Goal: Check status: Check status

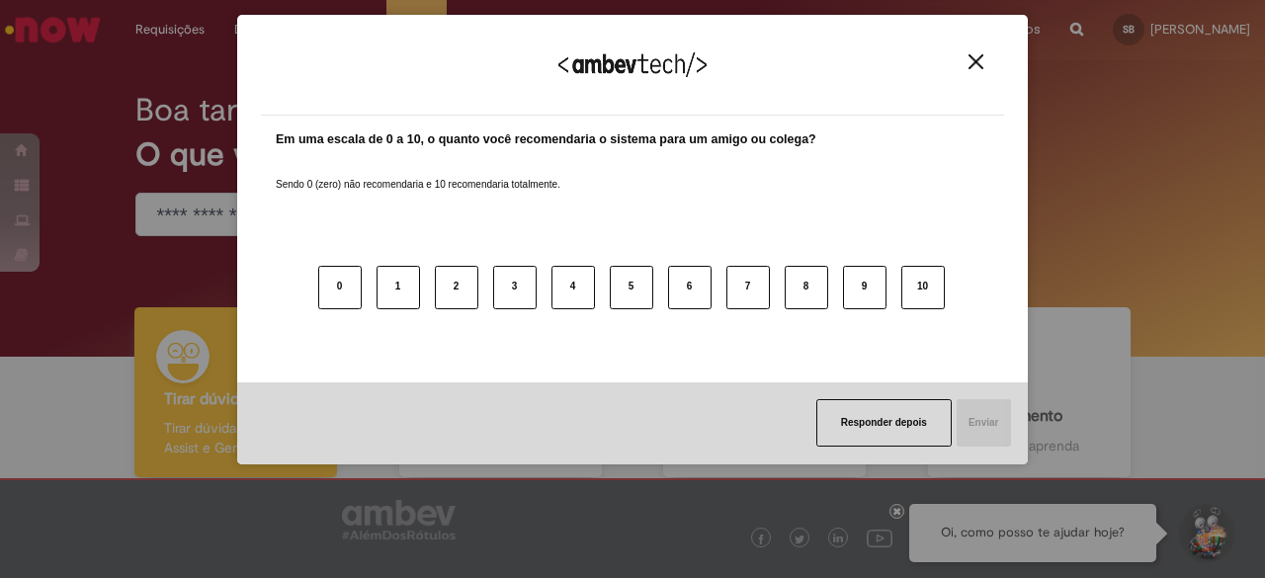
click at [981, 64] on img "Close" at bounding box center [976, 61] width 15 height 15
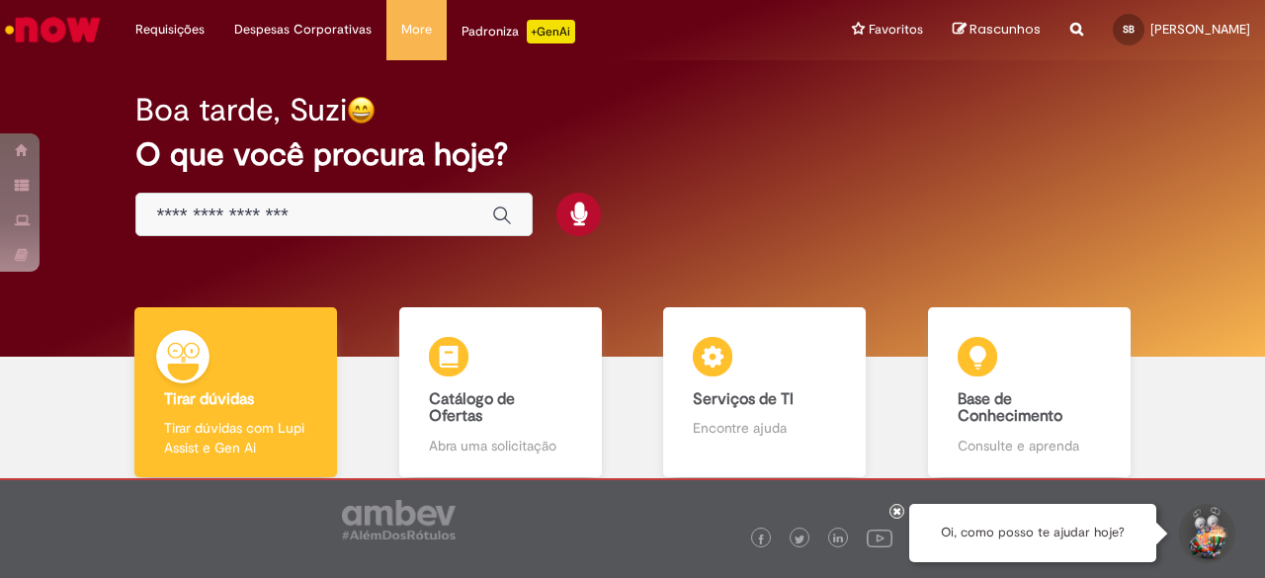
click at [450, 149] on h2 "O que você procura hoje?" at bounding box center [631, 154] width 993 height 35
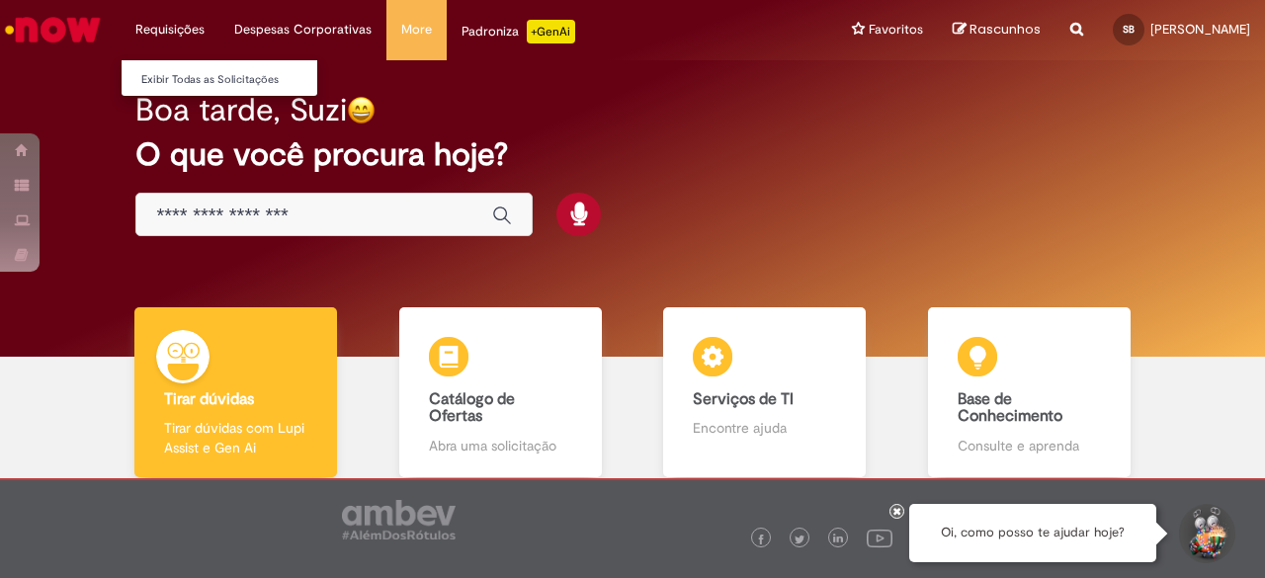
click at [184, 32] on li "Requisições Exibir Todas as Solicitações" at bounding box center [170, 29] width 99 height 59
click at [192, 71] on link "Exibir Todas as Solicitações" at bounding box center [230, 80] width 217 height 22
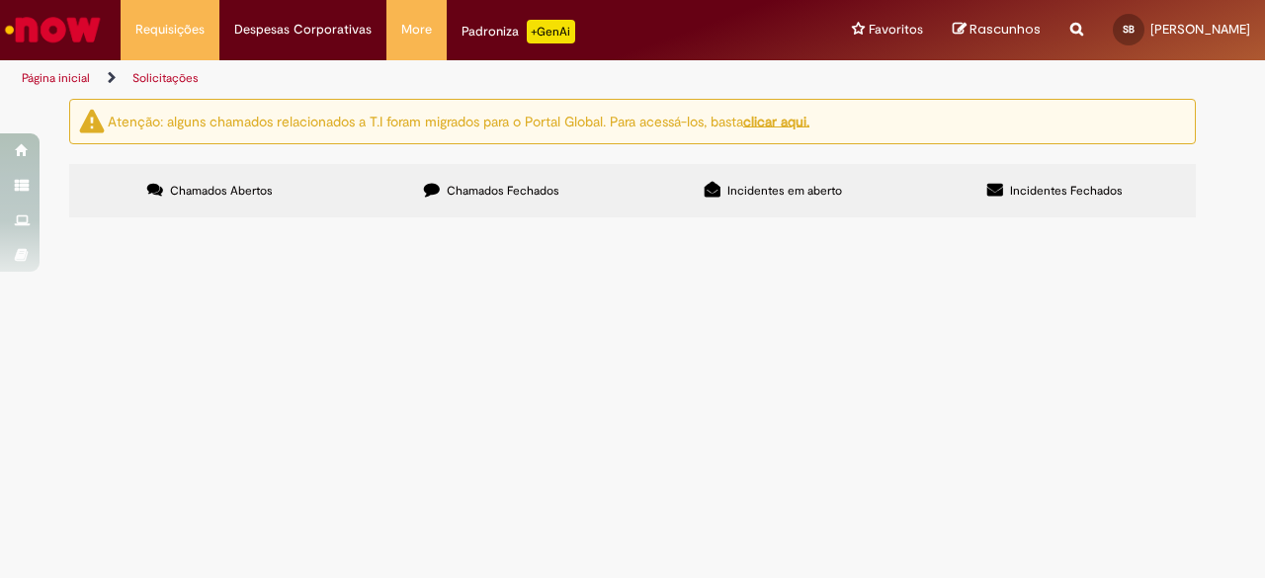
click at [510, 193] on span "Chamados Fechados" at bounding box center [503, 191] width 113 height 16
click at [0, 0] on span "Bom dia, poderia por favor emitir as notas conforme planilha em anexo S4 com a …" at bounding box center [0, 0] width 0 height 0
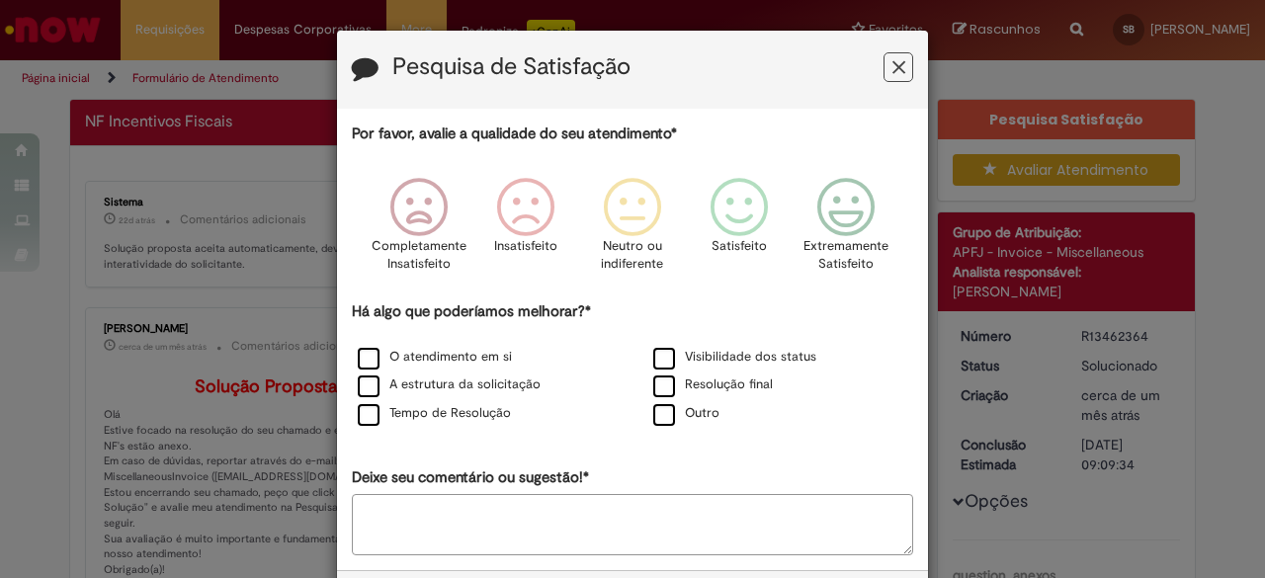
click at [896, 60] on icon "Feedback" at bounding box center [899, 67] width 13 height 21
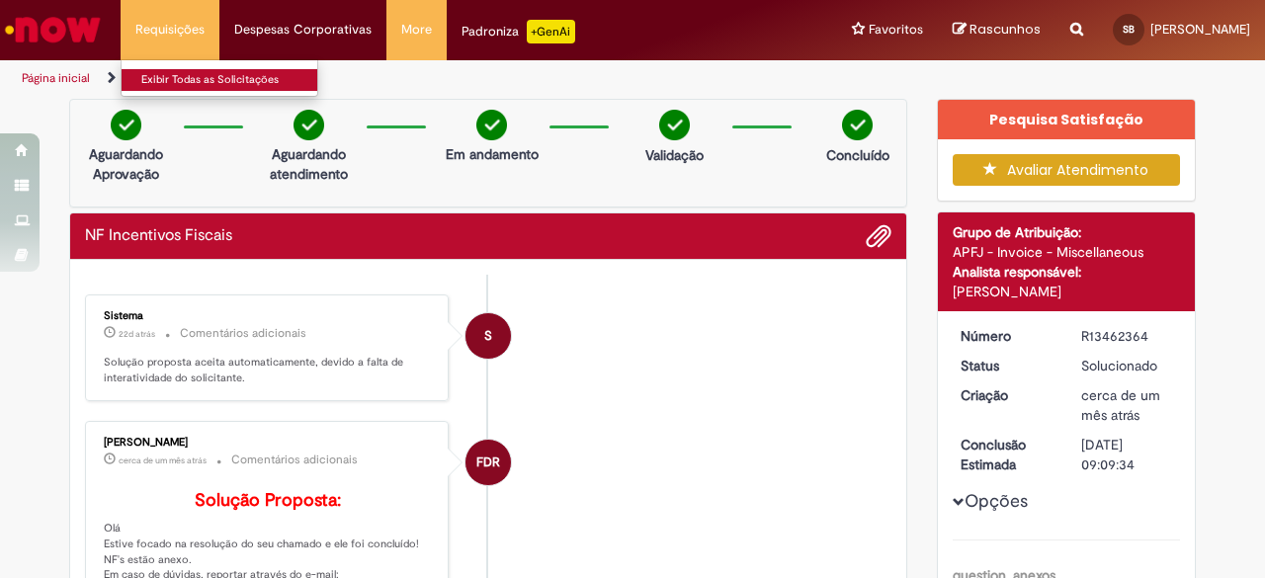
click at [177, 78] on link "Exibir Todas as Solicitações" at bounding box center [230, 80] width 217 height 22
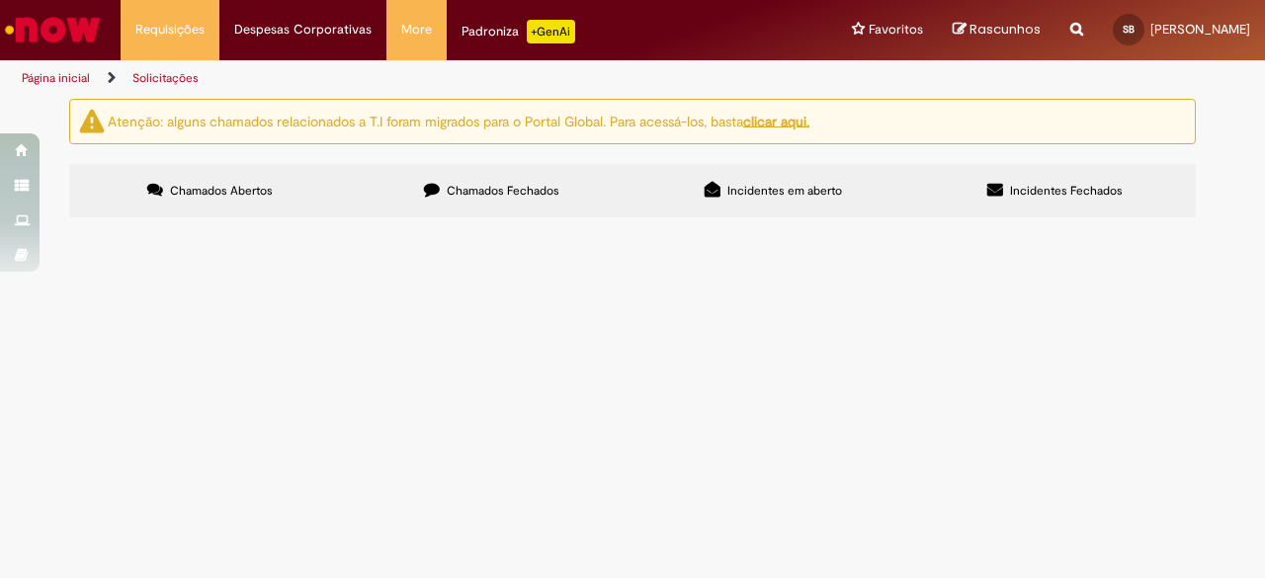
click at [449, 180] on label "Chamados Fechados" at bounding box center [492, 190] width 282 height 53
click at [755, 197] on span "Incidentes em aberto" at bounding box center [785, 191] width 115 height 16
click at [995, 205] on label "Incidentes Fechados" at bounding box center [1055, 190] width 282 height 53
click at [758, 196] on span "Incidentes em aberto" at bounding box center [785, 191] width 115 height 16
click at [554, 195] on span "Chamados Fechados" at bounding box center [503, 191] width 113 height 16
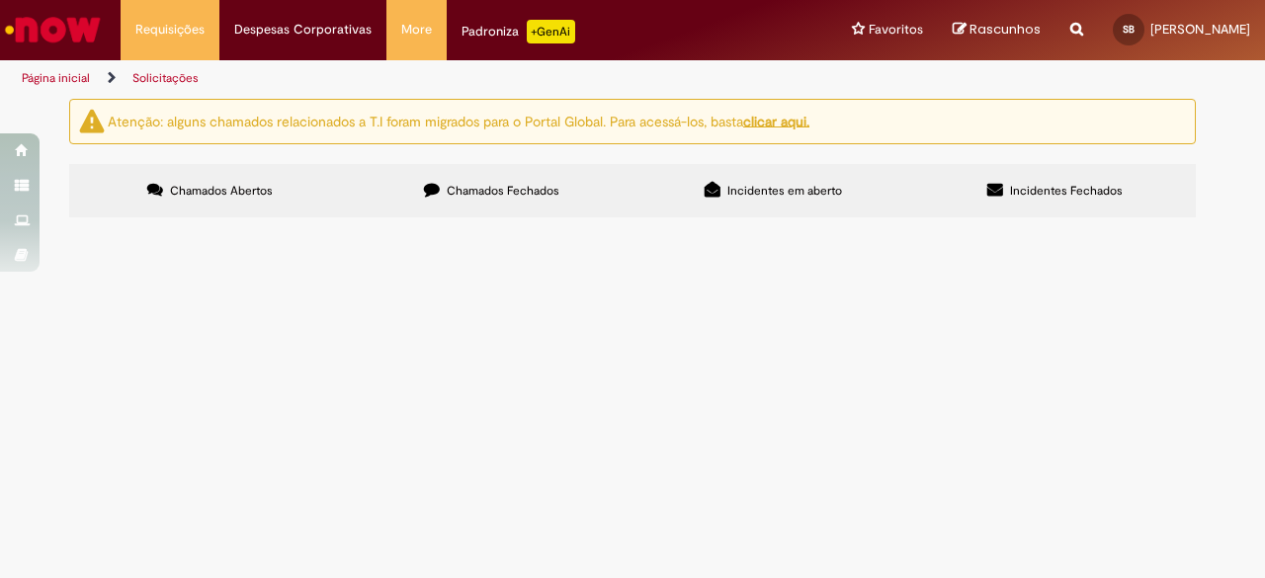
scroll to position [670, 0]
